Goal: Browse casually: Explore the website without a specific task or goal

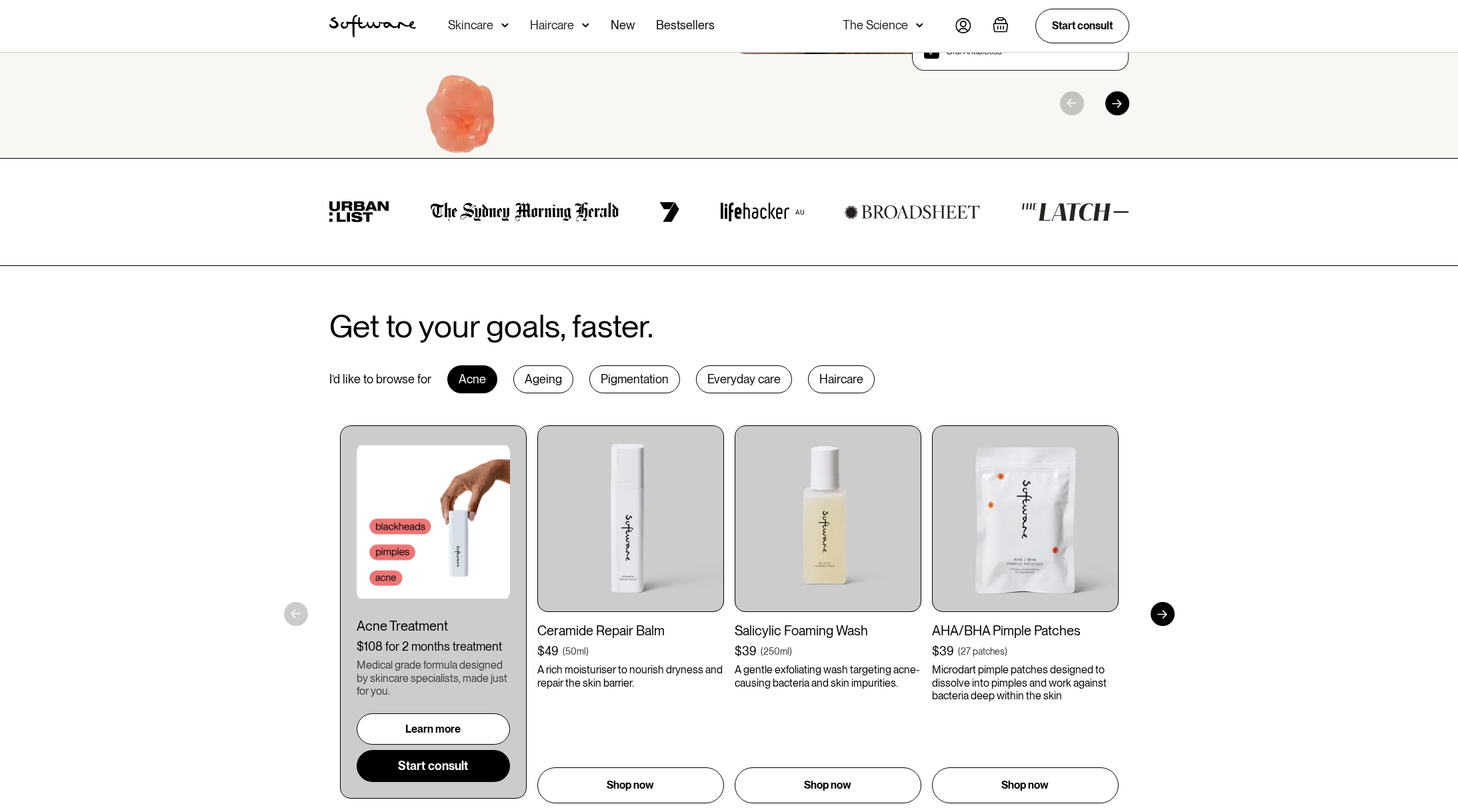
scroll to position [386, 0]
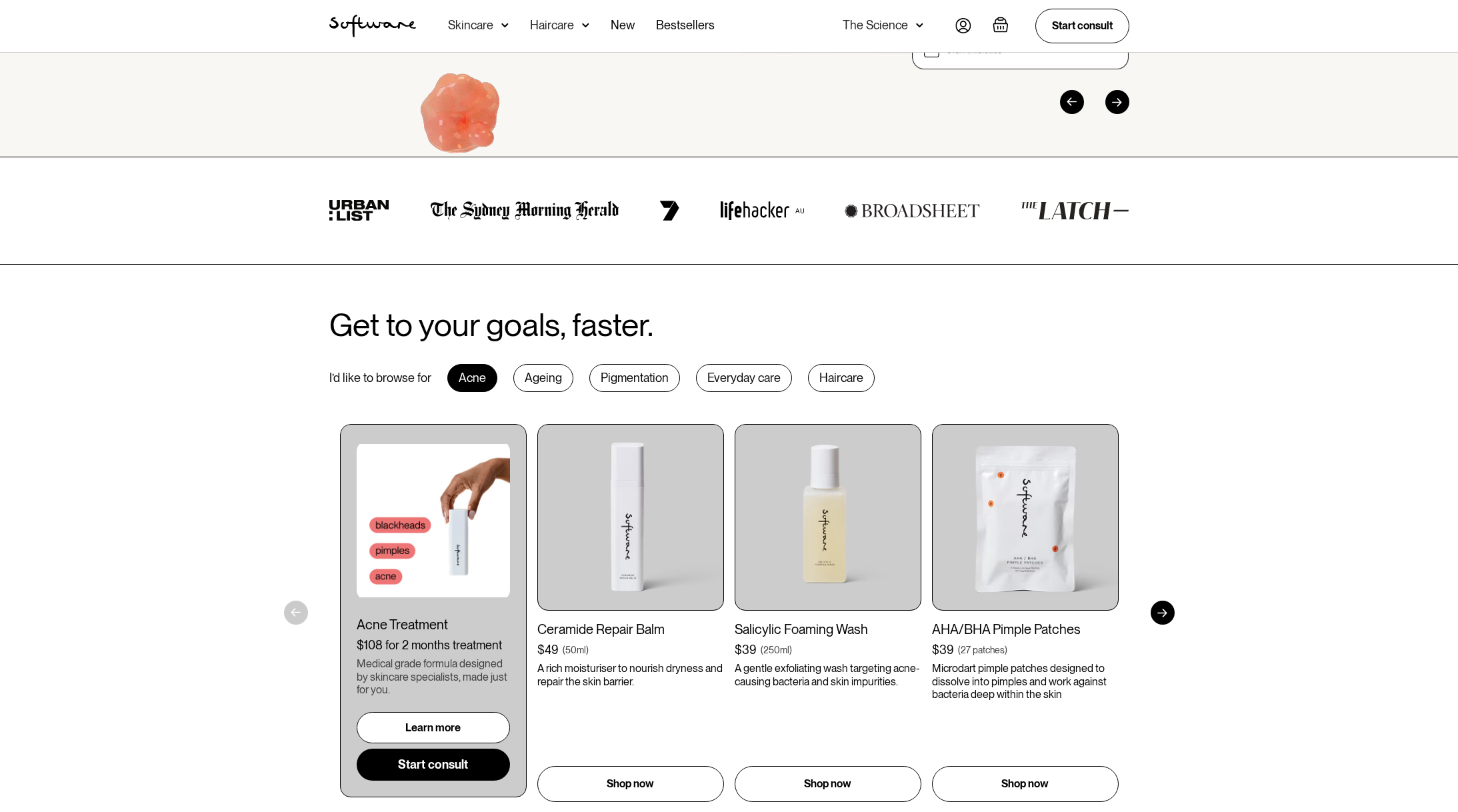
click at [541, 381] on div "Ageing" at bounding box center [543, 377] width 60 height 28
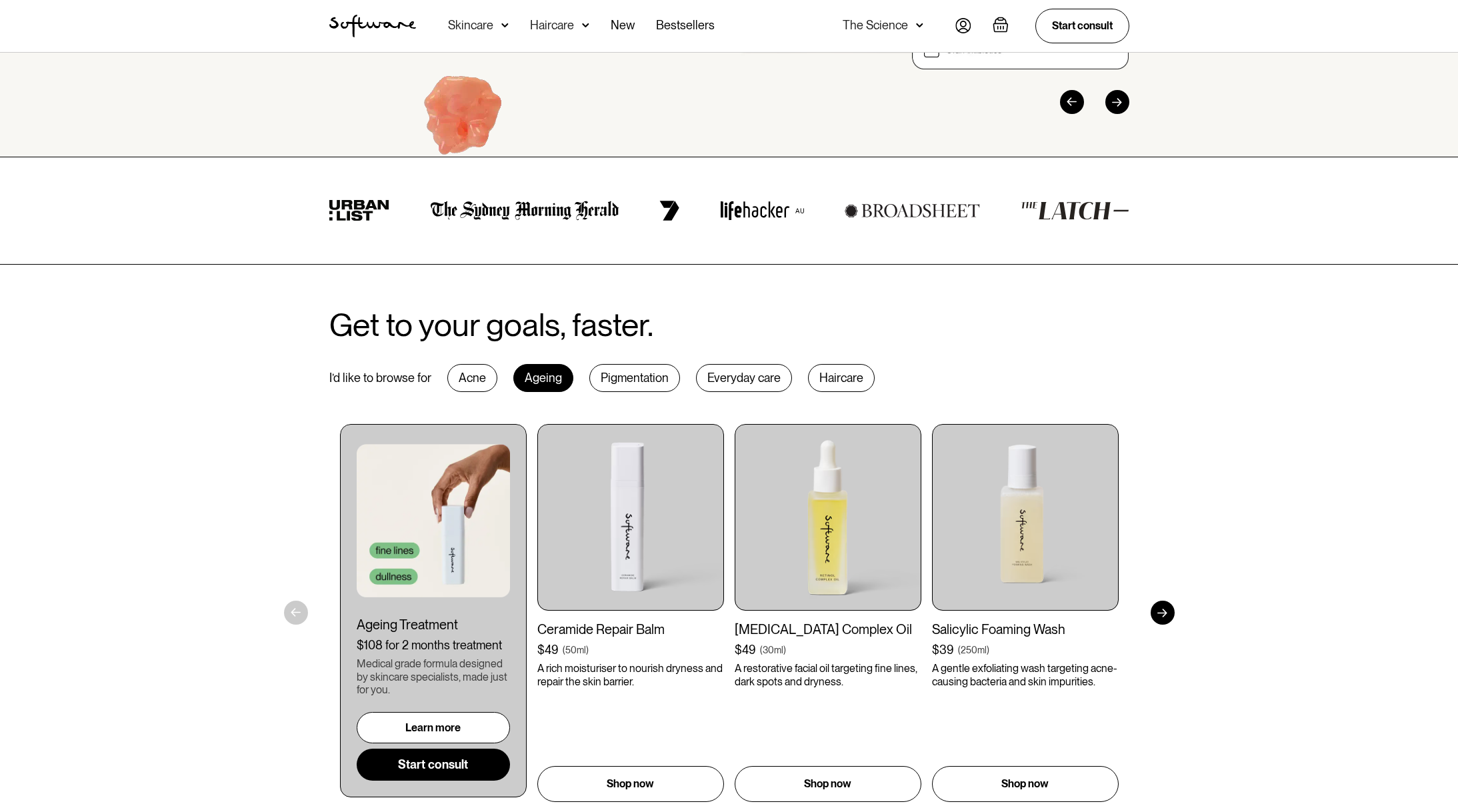
click at [614, 380] on div "Pigmentation" at bounding box center [634, 377] width 90 height 28
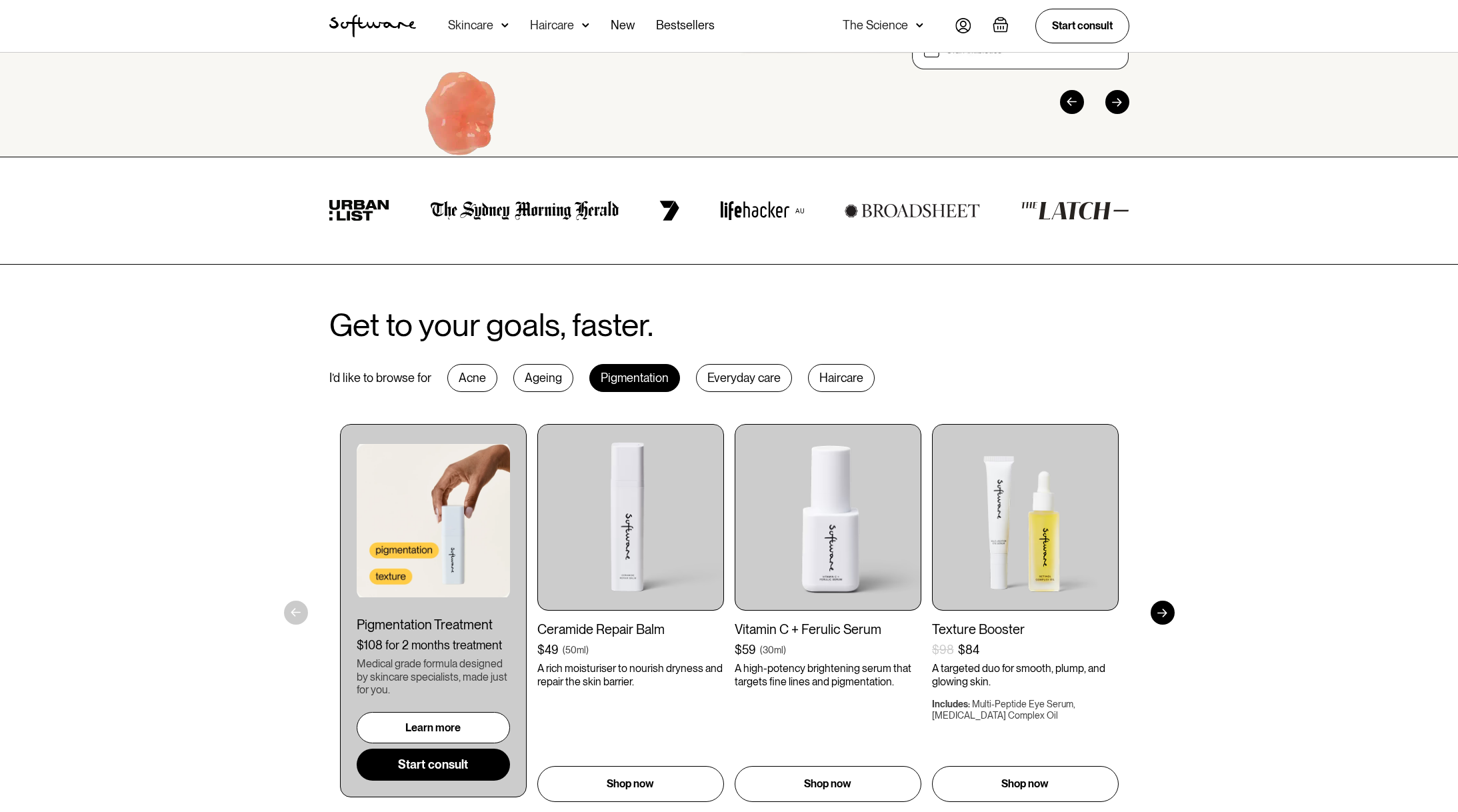
drag, startPoint x: 488, startPoint y: 384, endPoint x: 580, endPoint y: 381, distance: 92.0
click at [488, 384] on div "Acne" at bounding box center [472, 377] width 50 height 28
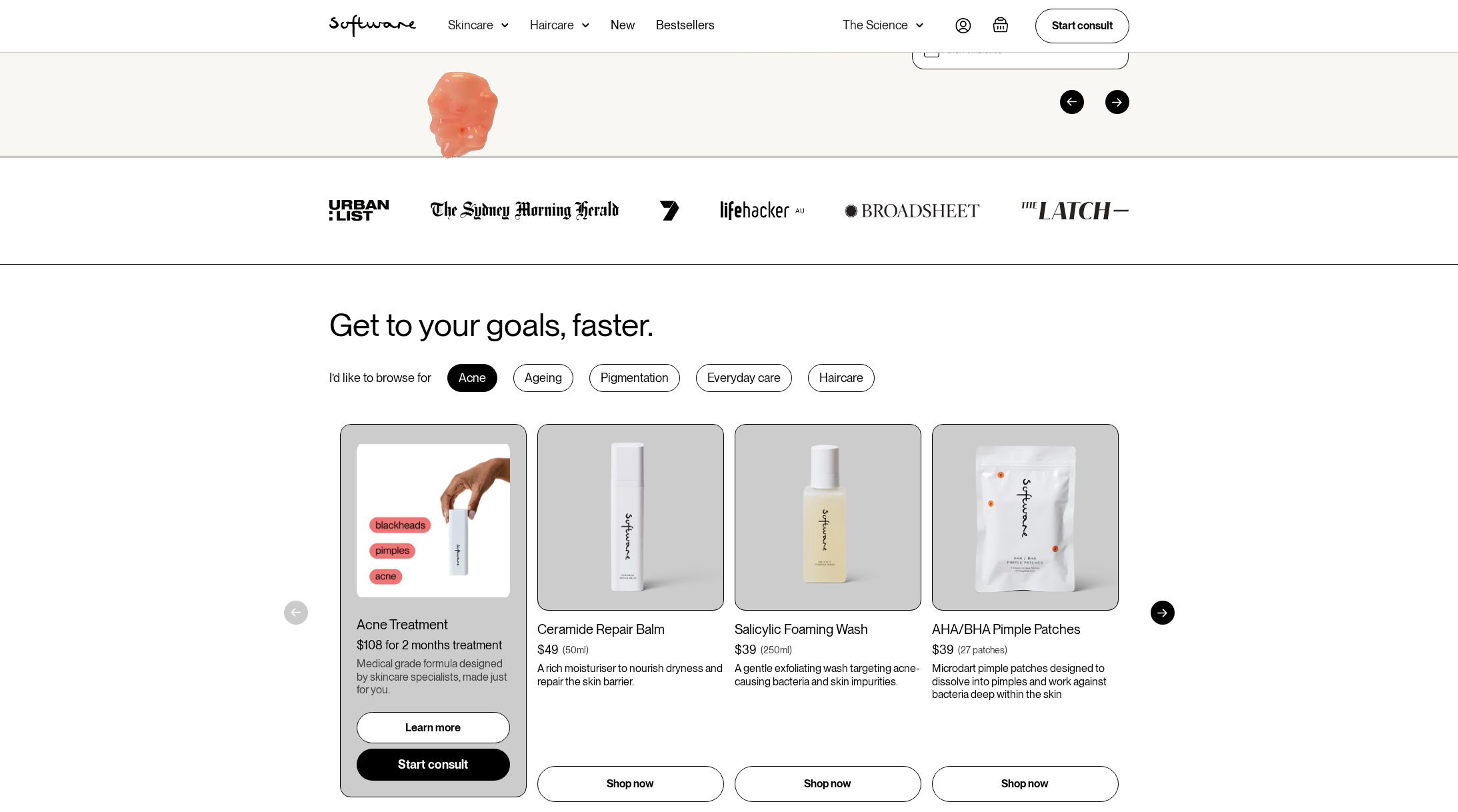
drag, startPoint x: 709, startPoint y: 377, endPoint x: 758, endPoint y: 378, distance: 49.0
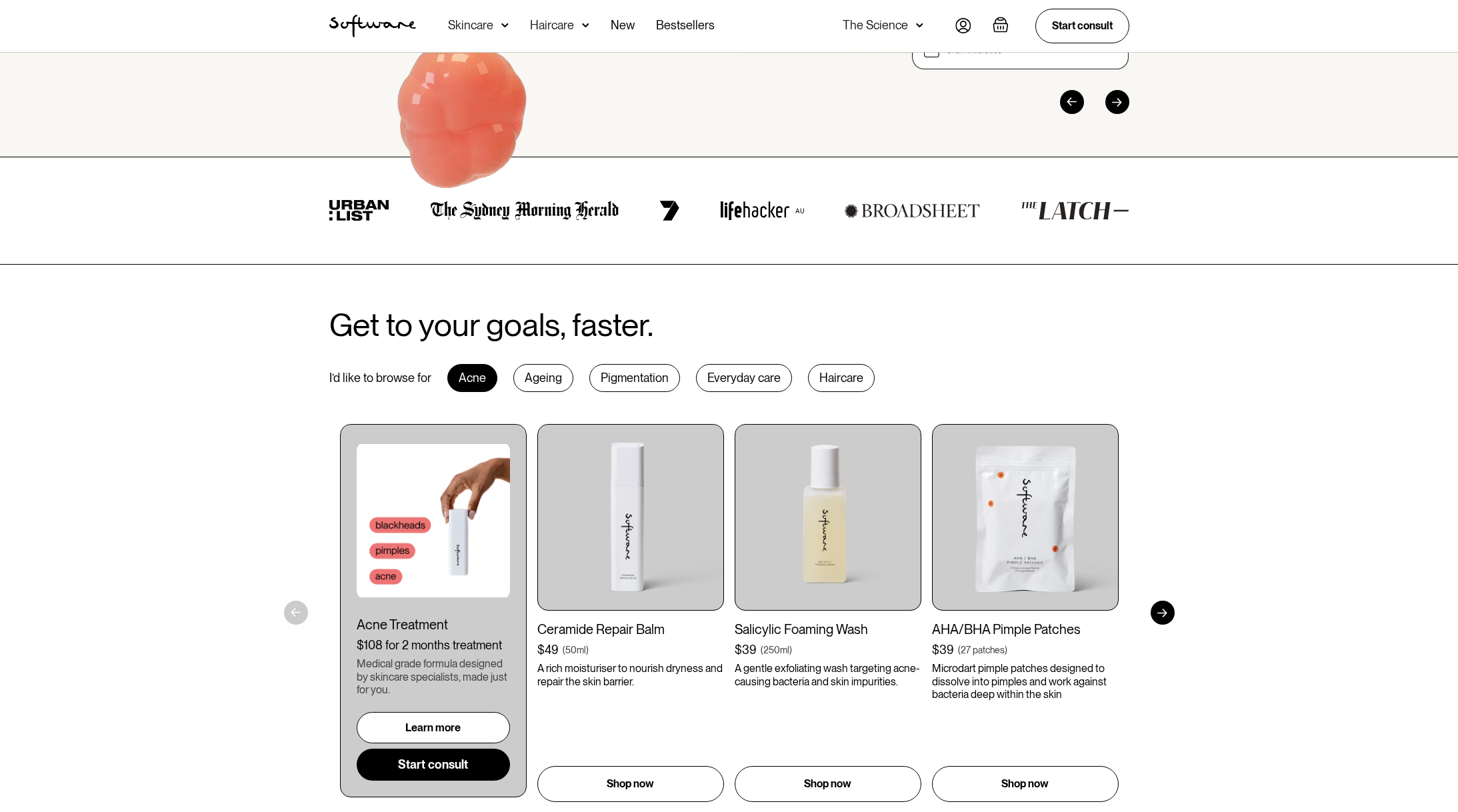
click at [709, 377] on div "Everyday care" at bounding box center [744, 377] width 96 height 28
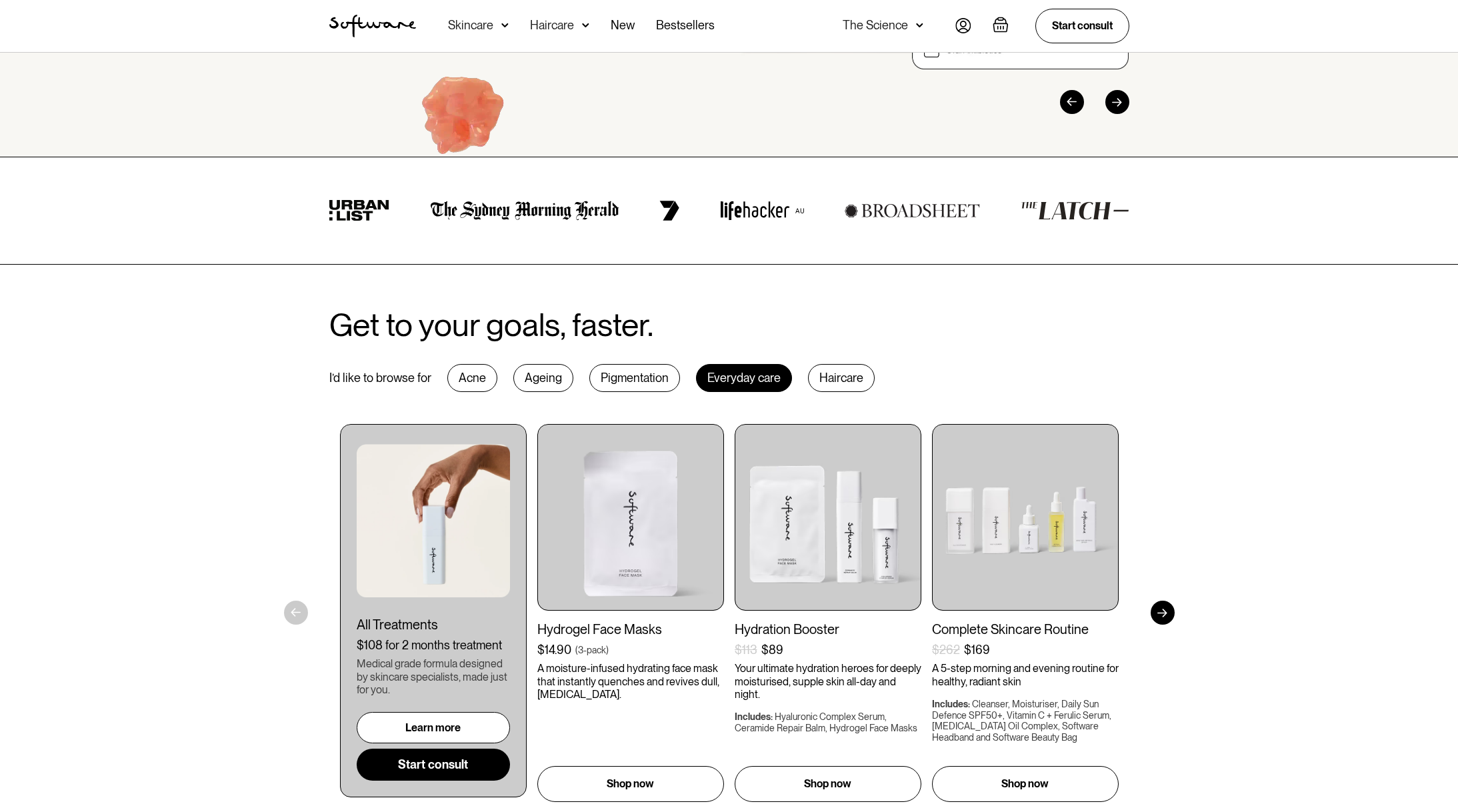
click at [865, 377] on div "Haircare" at bounding box center [841, 377] width 66 height 28
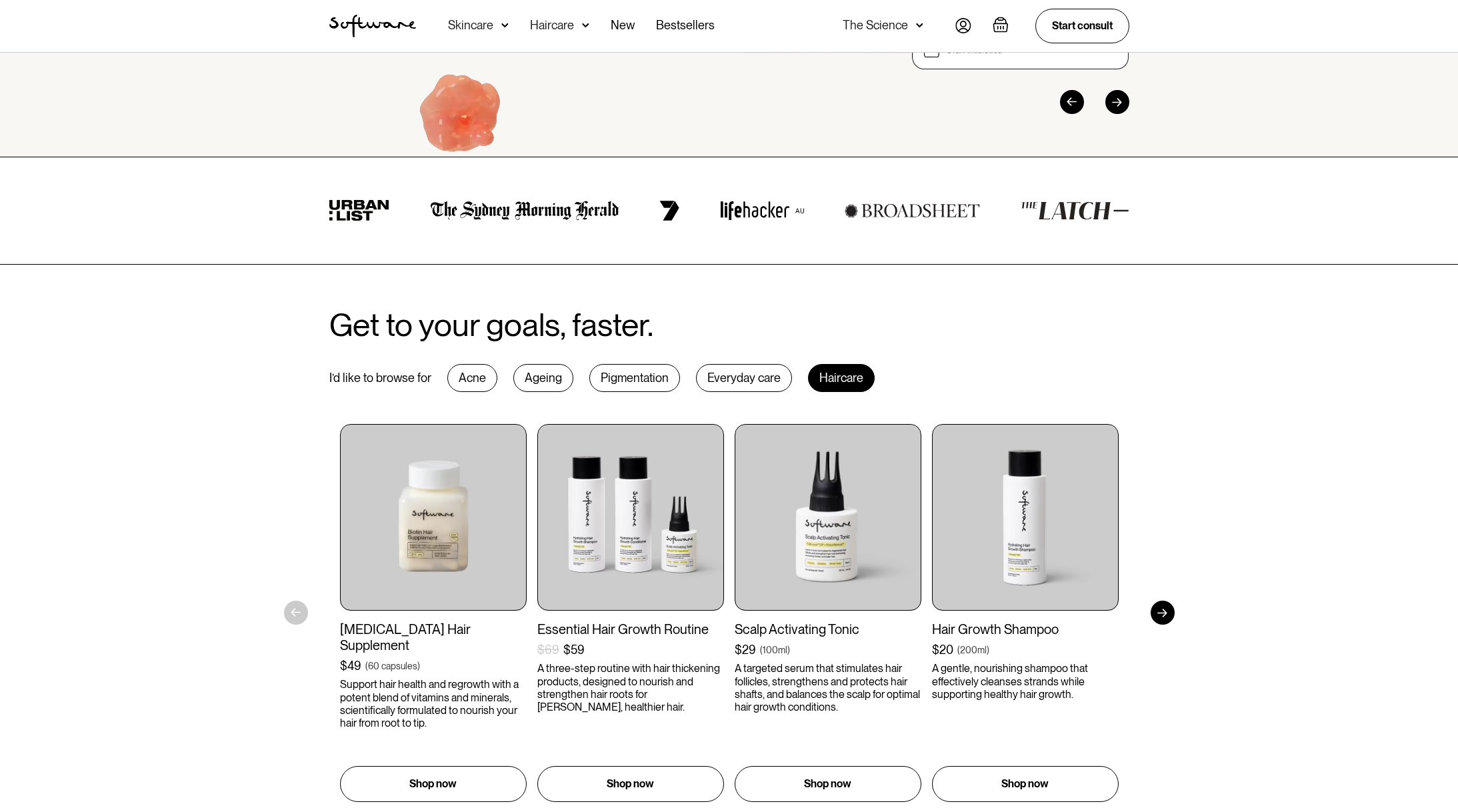
drag, startPoint x: 635, startPoint y: 380, endPoint x: 625, endPoint y: 380, distance: 10.0
click at [634, 380] on div "Pigmentation" at bounding box center [634, 377] width 90 height 28
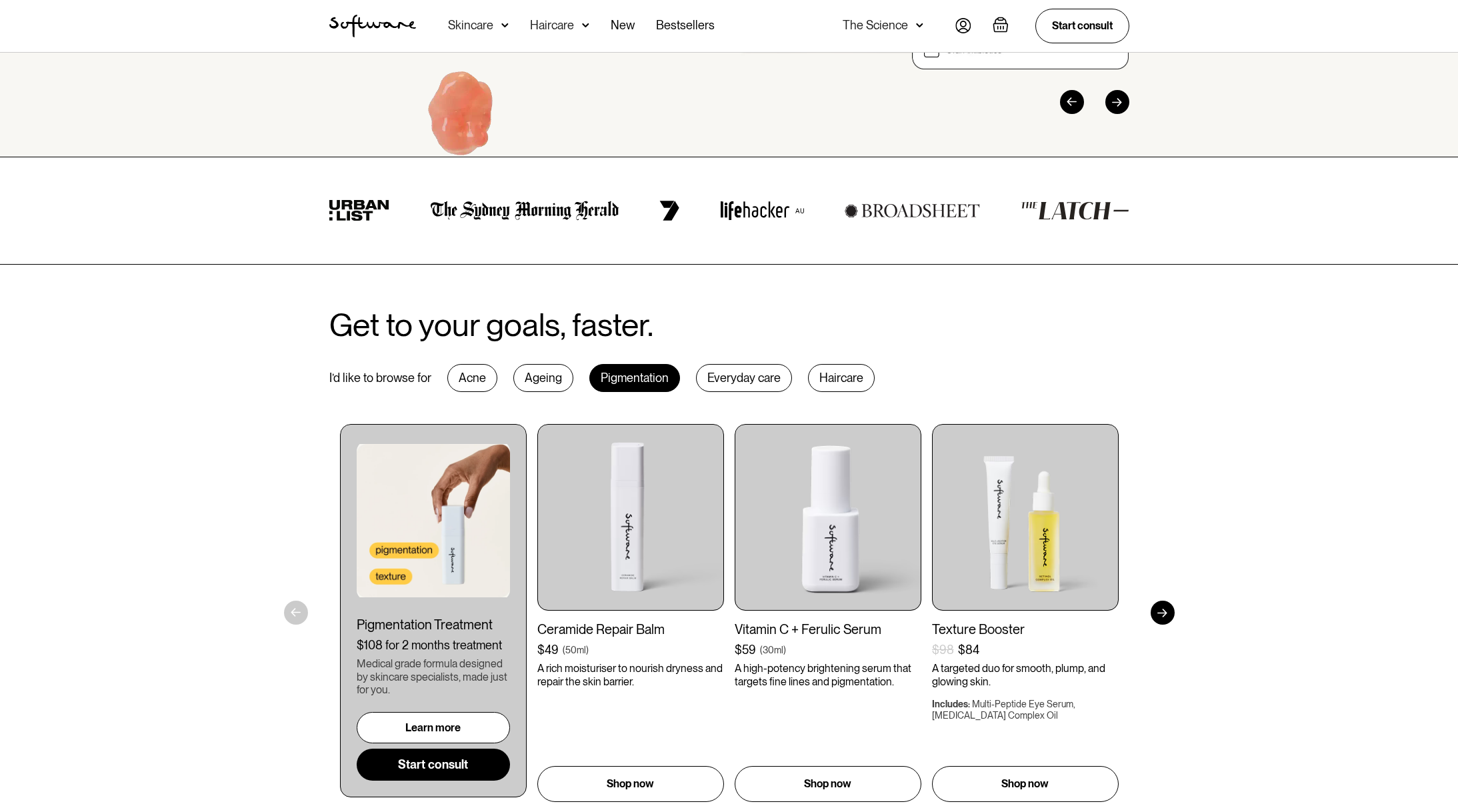
click at [478, 383] on div "Acne" at bounding box center [472, 377] width 50 height 28
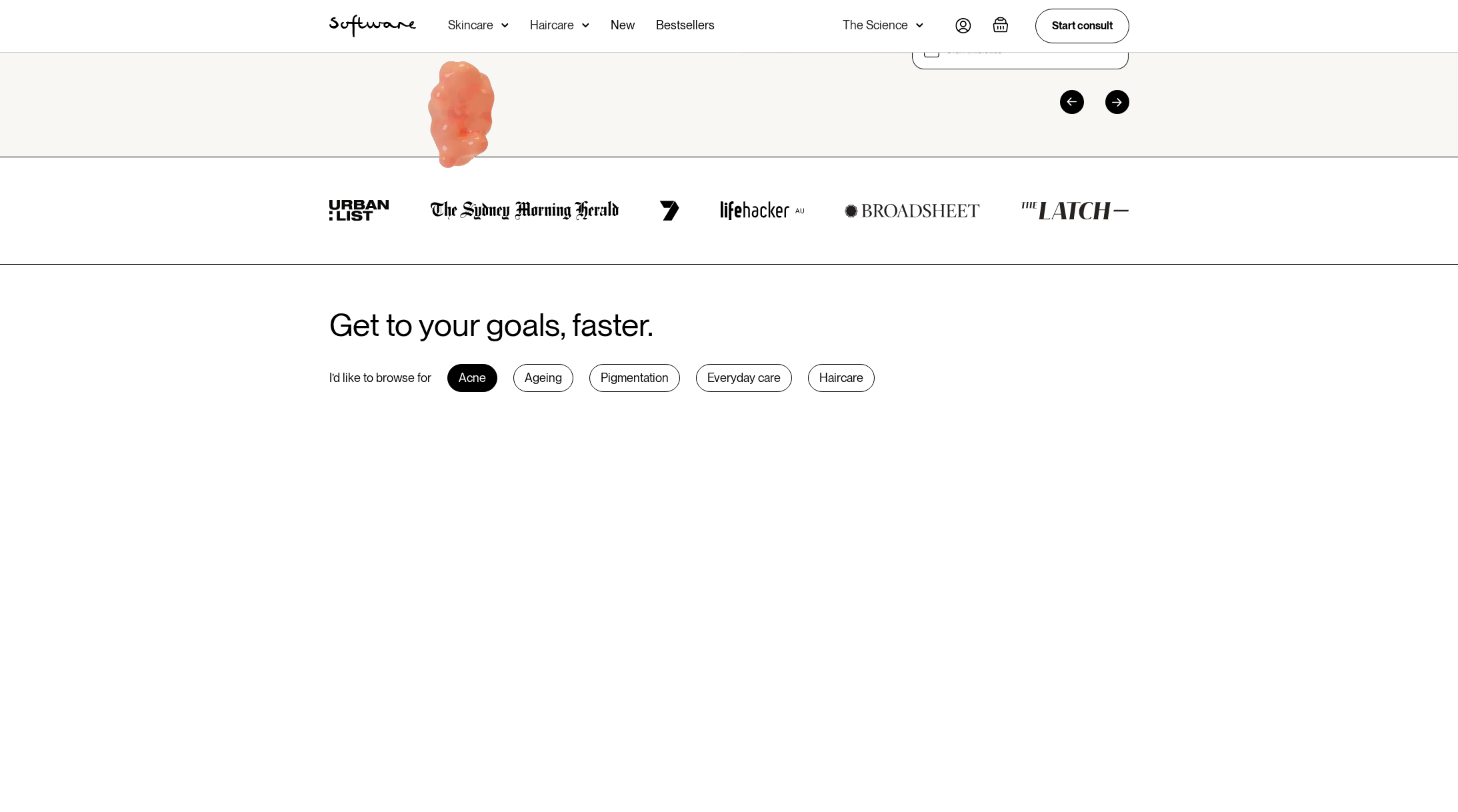
click at [550, 384] on div "Ageing" at bounding box center [543, 377] width 60 height 28
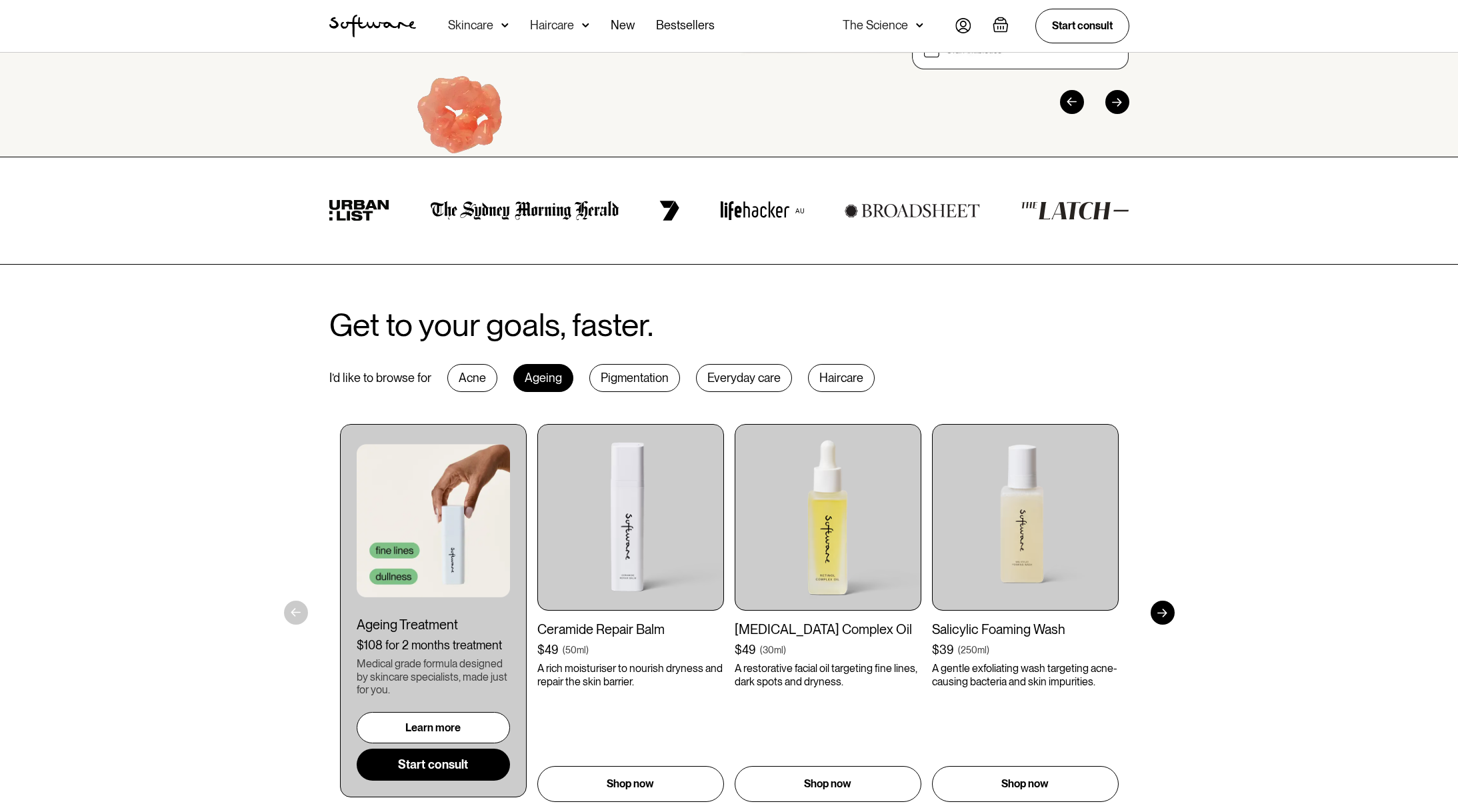
drag, startPoint x: 603, startPoint y: 381, endPoint x: 666, endPoint y: 381, distance: 63.0
click at [603, 381] on div "Pigmentation" at bounding box center [634, 377] width 90 height 28
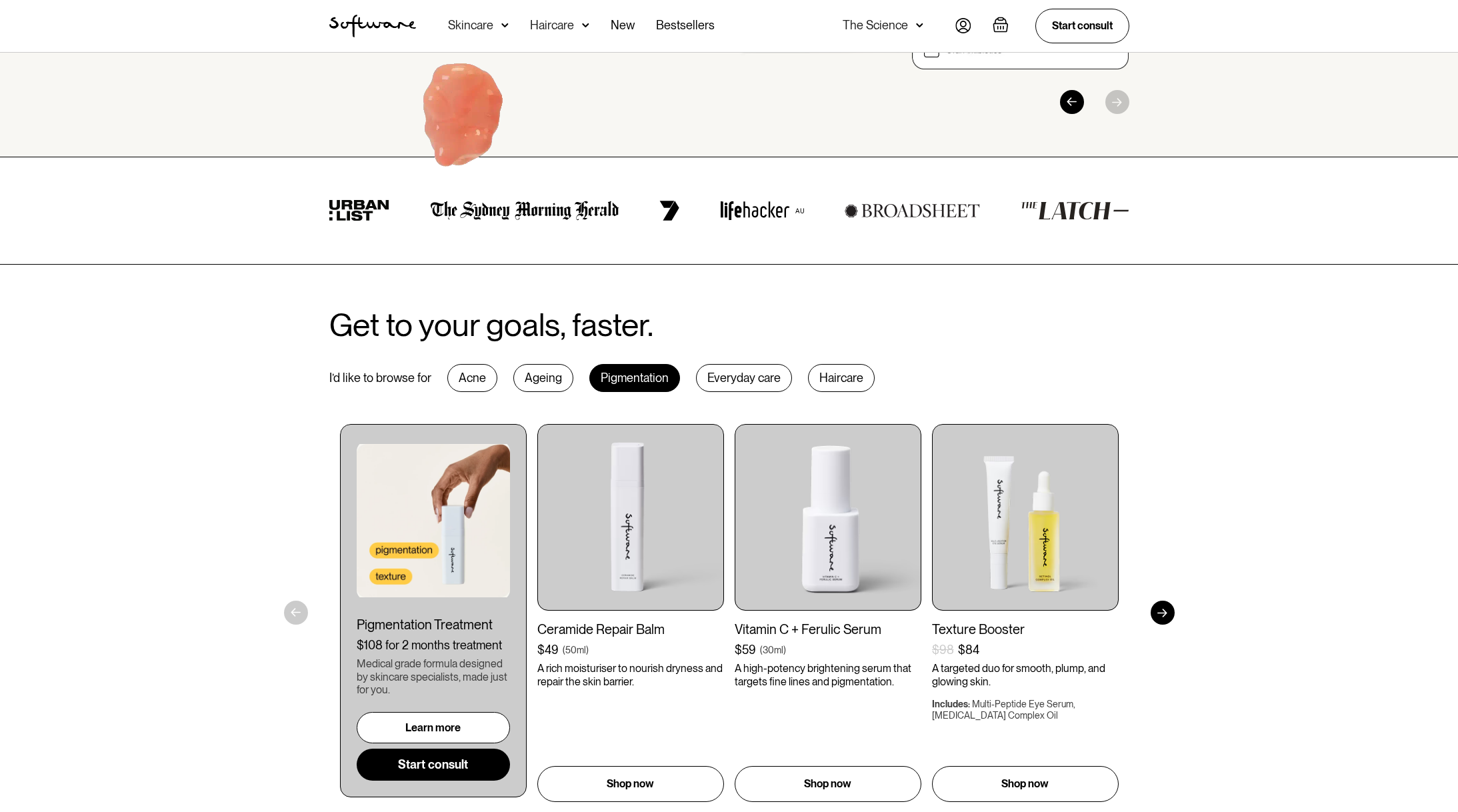
drag, startPoint x: 765, startPoint y: 381, endPoint x: 857, endPoint y: 372, distance: 92.4
click at [765, 381] on div "Everyday care" at bounding box center [744, 377] width 96 height 28
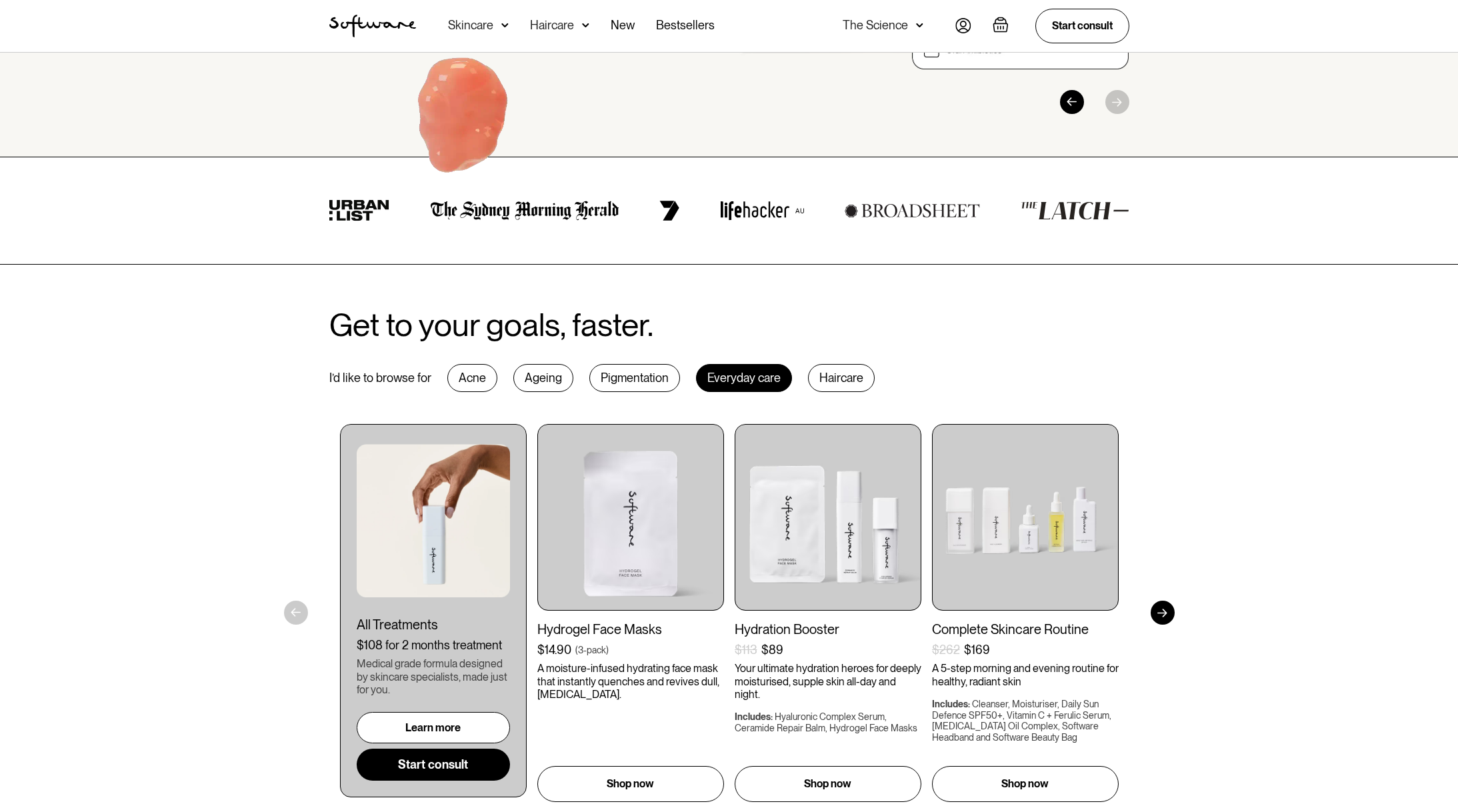
click at [868, 371] on div "Haircare" at bounding box center [841, 377] width 66 height 28
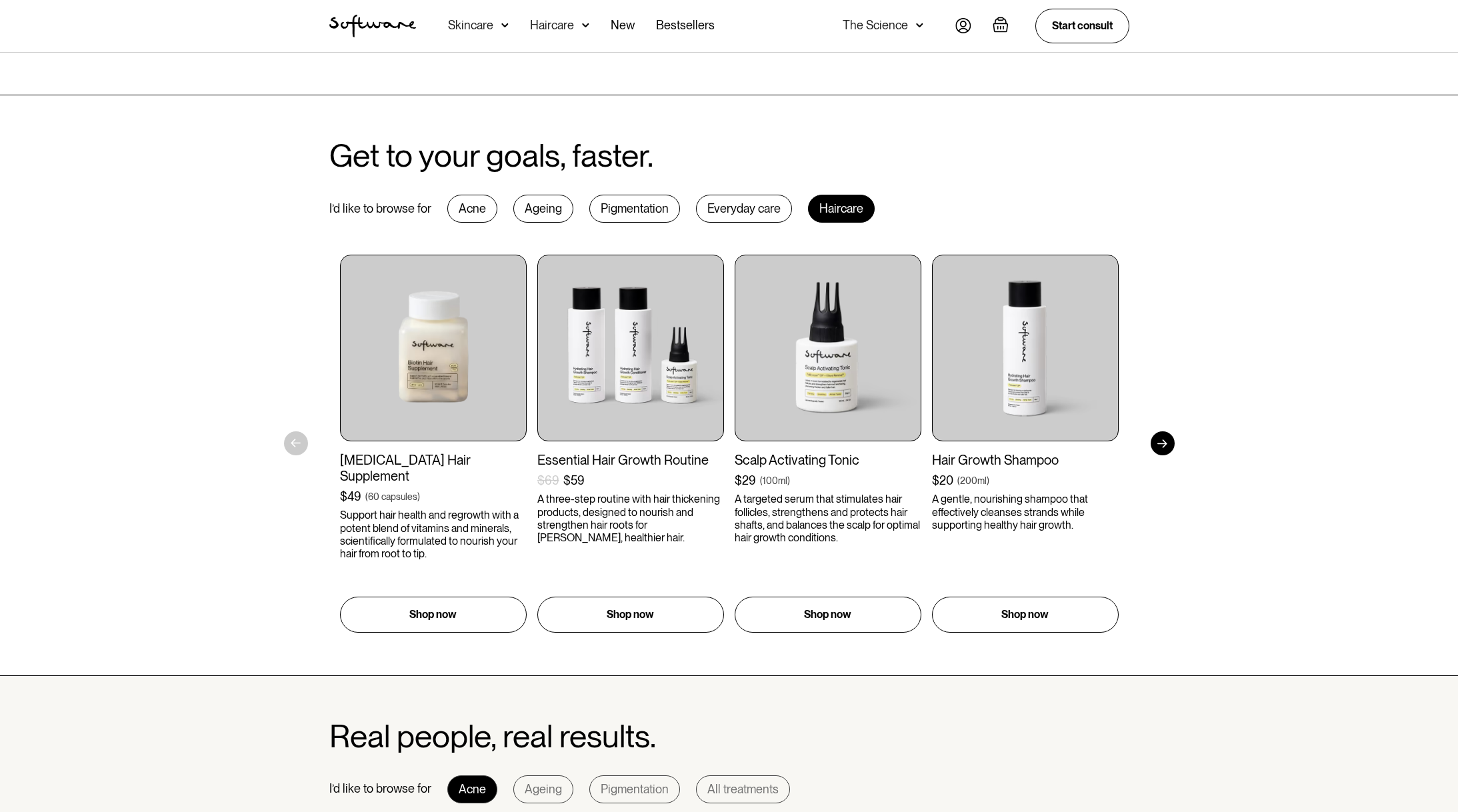
scroll to position [431, 0]
